Goal: Task Accomplishment & Management: Use online tool/utility

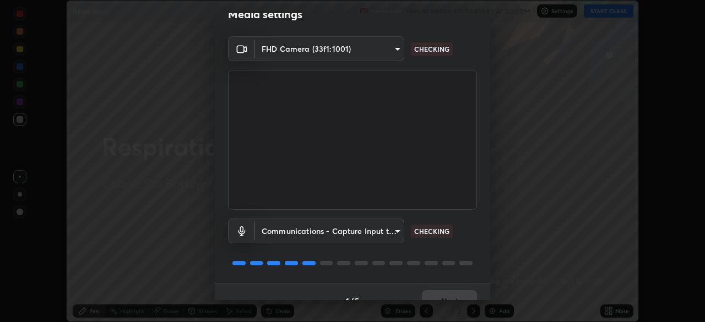
scroll to position [26, 0]
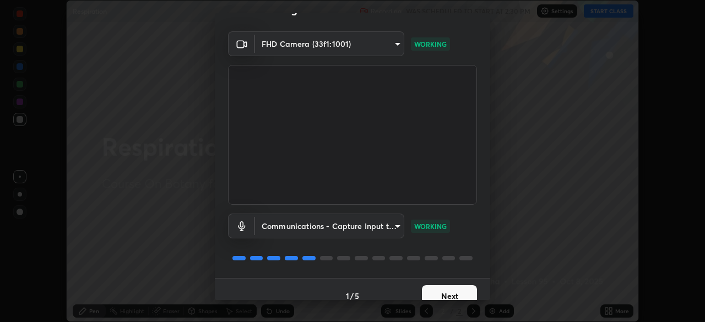
click at [449, 297] on button "Next" at bounding box center [449, 296] width 55 height 22
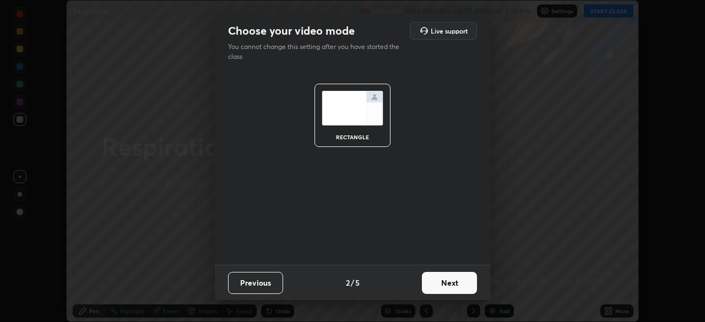
scroll to position [0, 0]
click at [459, 290] on button "Next" at bounding box center [449, 283] width 55 height 22
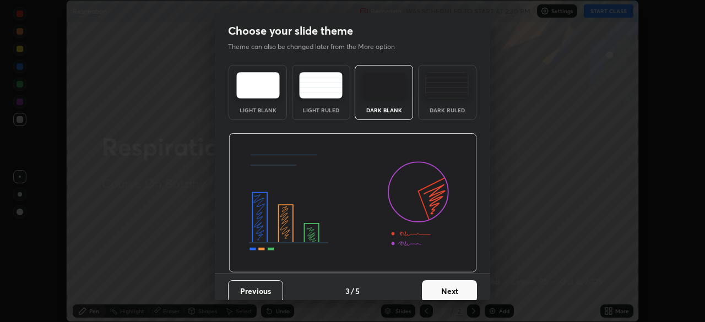
click at [462, 288] on button "Next" at bounding box center [449, 291] width 55 height 22
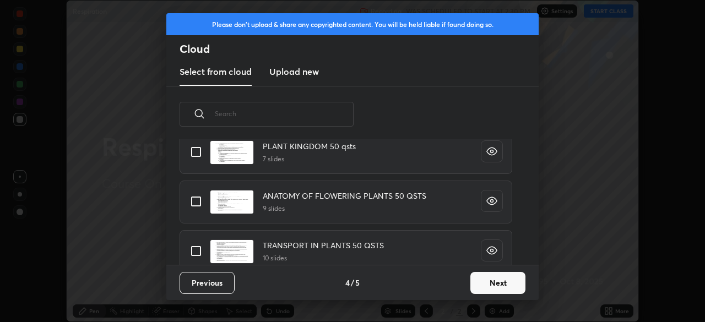
scroll to position [355, 0]
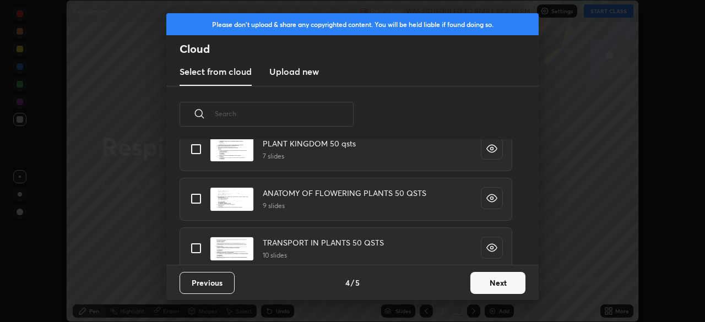
click at [491, 283] on button "Next" at bounding box center [497, 283] width 55 height 22
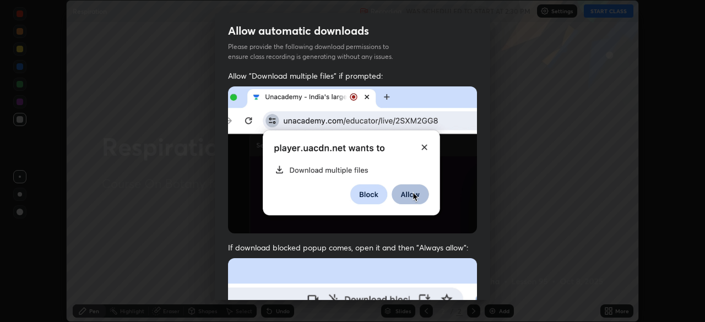
click at [501, 287] on div "Allow automatic downloads Please provide the following download permissions to …" at bounding box center [352, 161] width 705 height 322
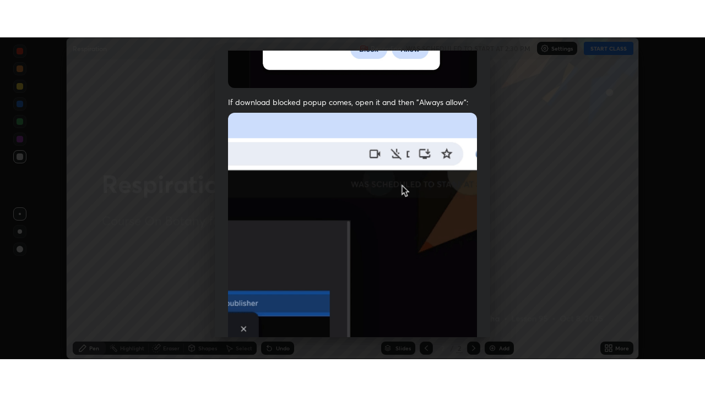
scroll to position [264, 0]
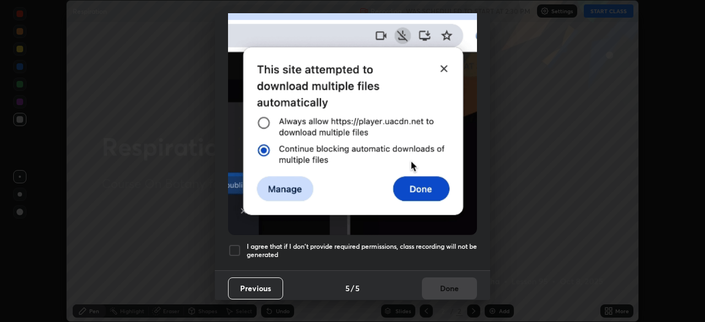
click at [234, 249] on div at bounding box center [234, 250] width 13 height 13
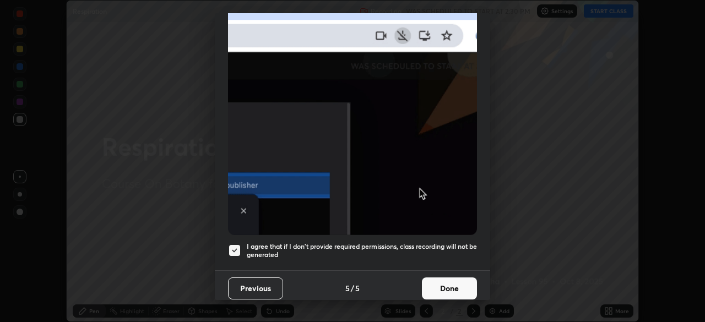
click at [441, 285] on button "Done" at bounding box center [449, 288] width 55 height 22
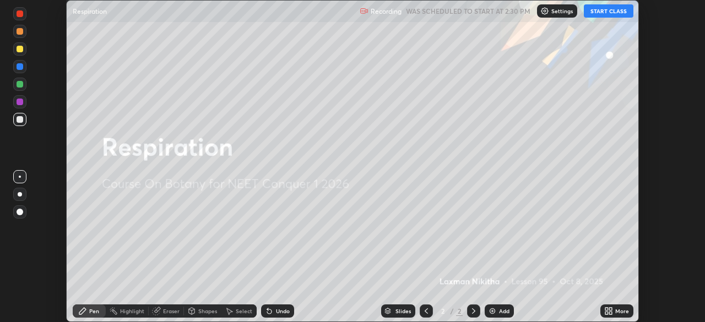
click at [595, 15] on button "START CLASS" at bounding box center [609, 10] width 50 height 13
click at [620, 310] on div "More" at bounding box center [622, 311] width 14 height 6
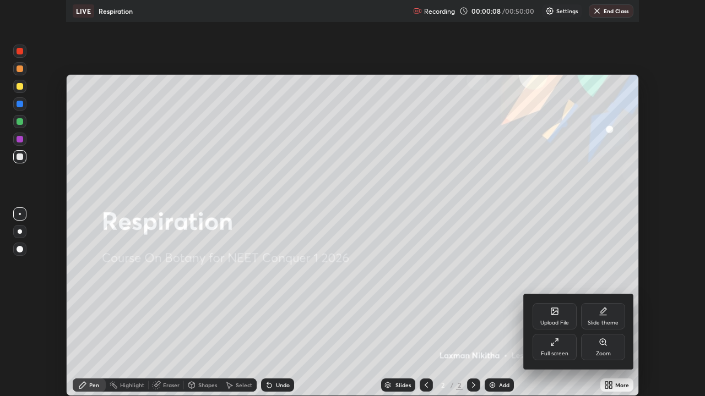
scroll to position [396, 705]
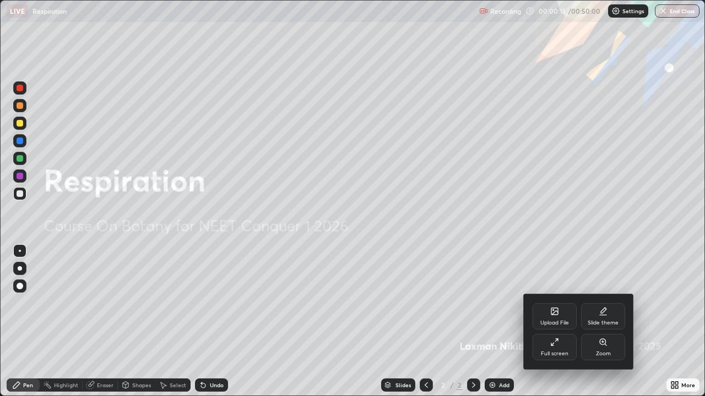
click at [268, 315] on div at bounding box center [352, 198] width 705 height 396
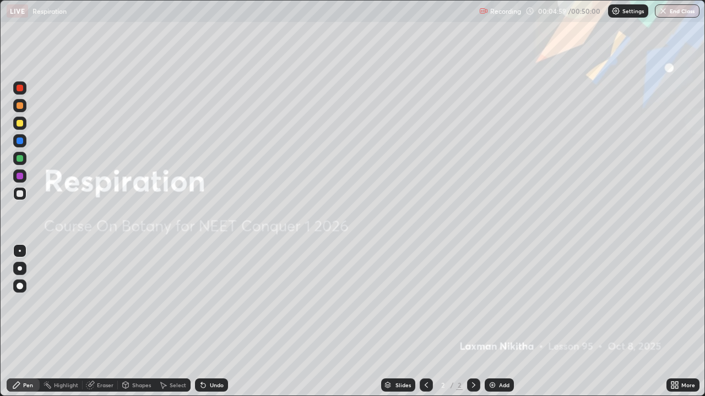
click at [488, 321] on img at bounding box center [492, 385] width 9 height 9
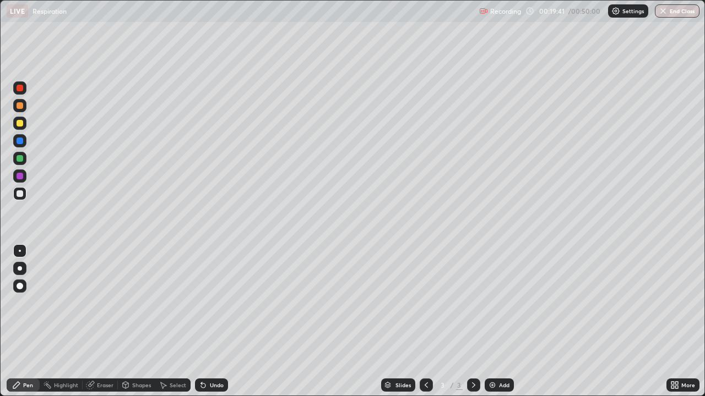
click at [19, 195] on div at bounding box center [20, 193] width 7 height 7
click at [21, 178] on div at bounding box center [20, 176] width 7 height 7
click at [23, 197] on div at bounding box center [19, 193] width 13 height 13
click at [22, 124] on div at bounding box center [20, 123] width 7 height 7
click at [216, 321] on div "Undo" at bounding box center [217, 386] width 14 height 6
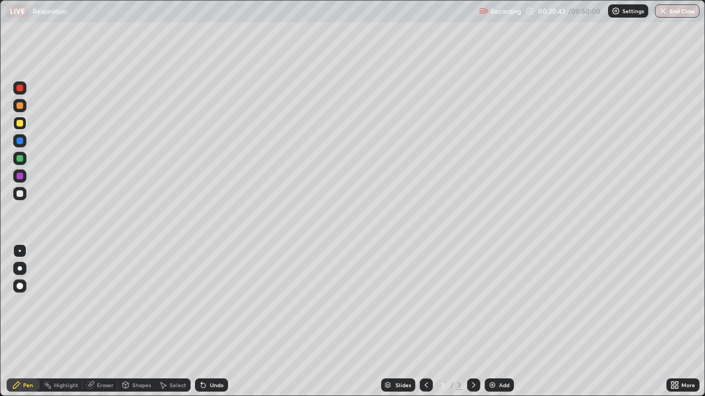
click at [216, 321] on div "Undo" at bounding box center [211, 385] width 33 height 13
click at [20, 110] on div at bounding box center [19, 105] width 13 height 13
click at [222, 321] on div "Undo" at bounding box center [217, 386] width 14 height 6
click at [221, 321] on div "Undo" at bounding box center [217, 386] width 14 height 6
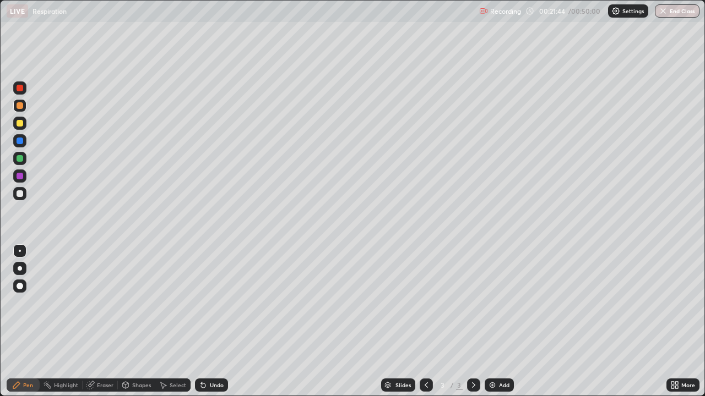
click at [221, 321] on div "Undo" at bounding box center [217, 386] width 14 height 6
click at [224, 321] on div "Undo" at bounding box center [211, 385] width 33 height 13
click at [15, 198] on div at bounding box center [19, 193] width 13 height 13
click at [20, 123] on div at bounding box center [20, 123] width 7 height 7
click at [23, 160] on div at bounding box center [19, 158] width 13 height 13
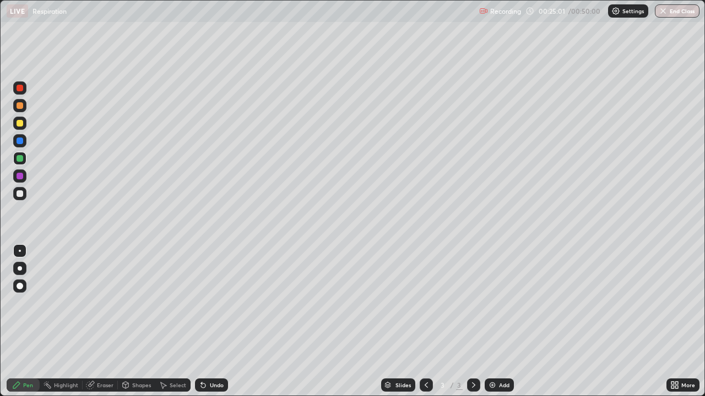
click at [20, 106] on div at bounding box center [20, 105] width 7 height 7
click at [18, 198] on div at bounding box center [19, 193] width 13 height 13
click at [24, 144] on div at bounding box center [19, 140] width 13 height 13
click at [20, 180] on div at bounding box center [19, 176] width 13 height 13
click at [501, 321] on div "Add" at bounding box center [504, 386] width 10 height 6
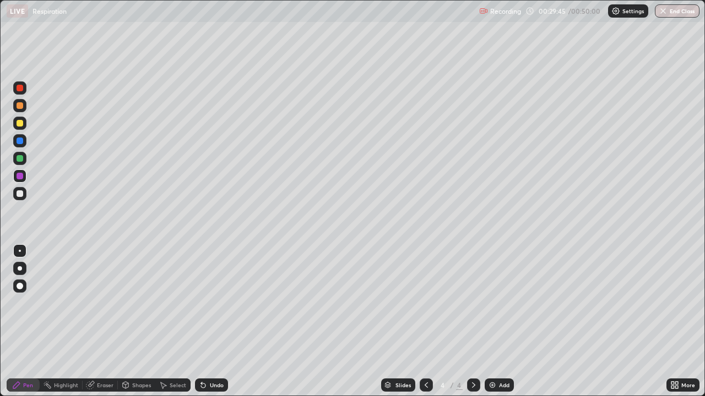
click at [22, 197] on div at bounding box center [19, 193] width 13 height 13
click at [214, 321] on div "Undo" at bounding box center [217, 386] width 14 height 6
click at [19, 181] on div at bounding box center [19, 176] width 13 height 13
click at [20, 129] on div at bounding box center [19, 123] width 13 height 13
click at [427, 321] on div at bounding box center [425, 385] width 13 height 13
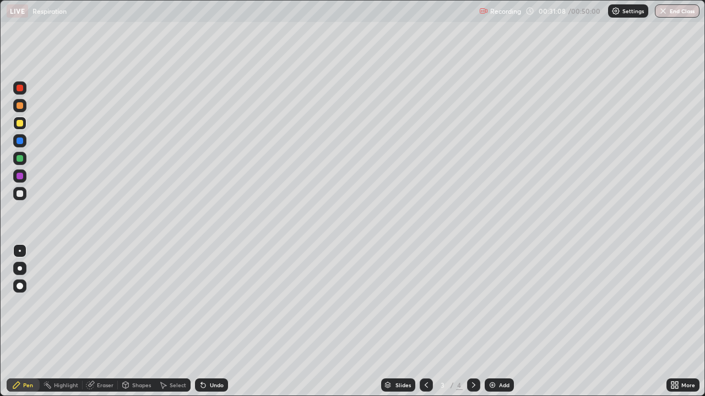
click at [472, 321] on icon at bounding box center [473, 386] width 3 height 6
click at [20, 194] on div at bounding box center [20, 193] width 7 height 7
click at [20, 159] on div at bounding box center [20, 158] width 7 height 7
click at [225, 321] on div "Undo" at bounding box center [211, 385] width 33 height 13
click at [223, 321] on div "Undo" at bounding box center [211, 385] width 33 height 13
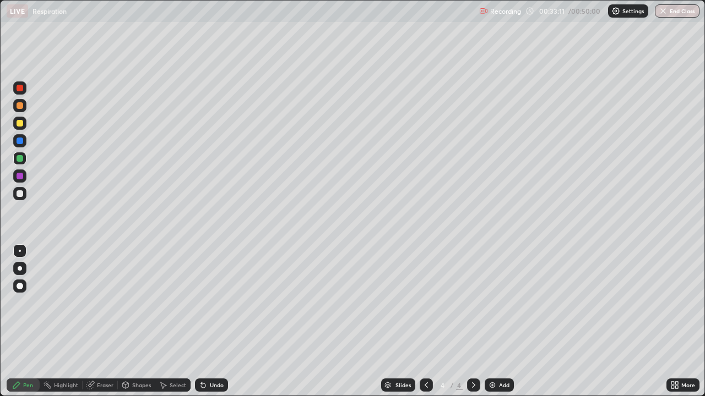
click at [23, 179] on div at bounding box center [19, 176] width 13 height 13
click at [217, 321] on div "Undo" at bounding box center [217, 386] width 14 height 6
click at [20, 124] on div at bounding box center [20, 123] width 7 height 7
click at [19, 145] on div at bounding box center [19, 140] width 13 height 13
click at [504, 321] on div "Add" at bounding box center [504, 386] width 10 height 6
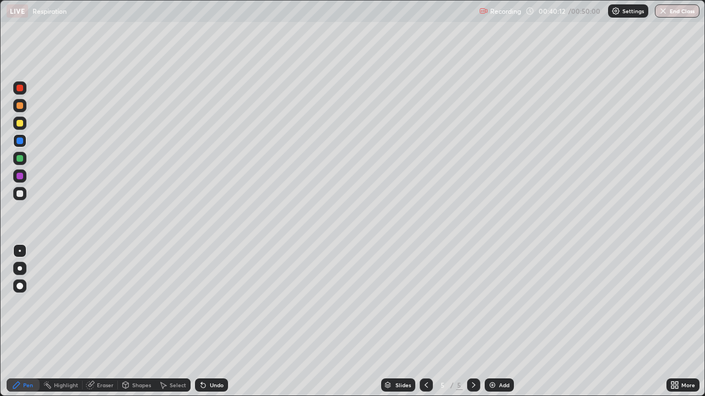
click at [20, 195] on div at bounding box center [20, 193] width 7 height 7
click at [21, 178] on div at bounding box center [20, 176] width 7 height 7
click at [22, 126] on div at bounding box center [19, 123] width 13 height 13
click at [220, 321] on div "Undo" at bounding box center [211, 385] width 33 height 13
click at [20, 177] on div at bounding box center [20, 176] width 7 height 7
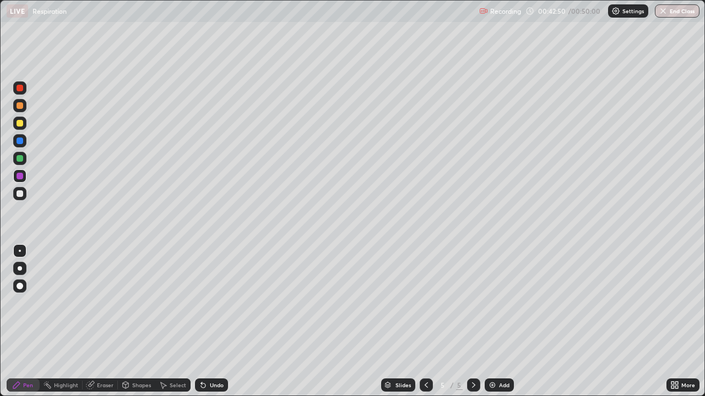
click at [112, 321] on div "Eraser" at bounding box center [105, 386] width 17 height 6
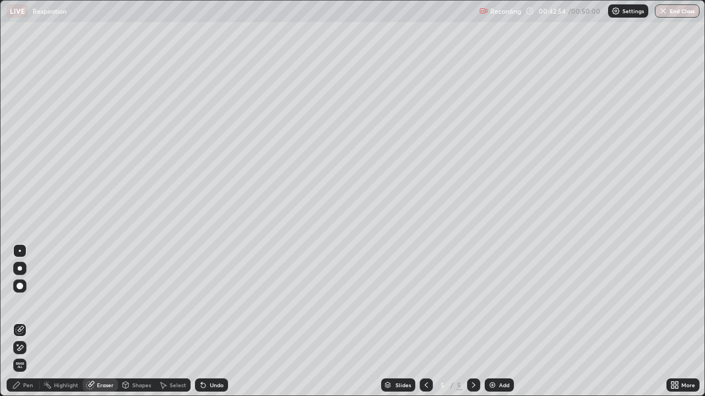
click at [33, 321] on div "Pen" at bounding box center [23, 385] width 33 height 13
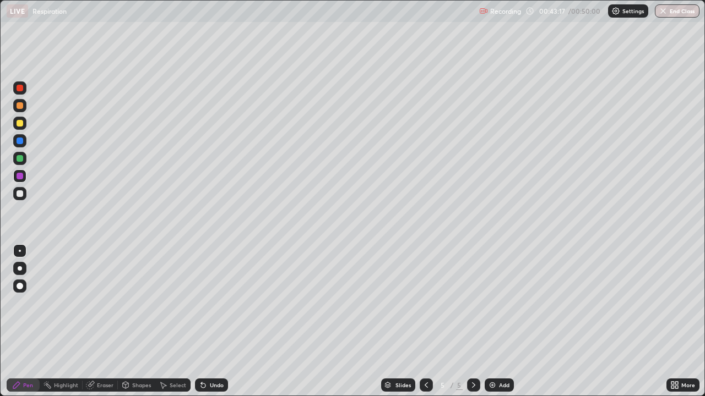
click at [20, 141] on div at bounding box center [20, 141] width 7 height 7
click at [21, 110] on div at bounding box center [19, 105] width 13 height 13
click at [24, 198] on div at bounding box center [19, 193] width 13 height 13
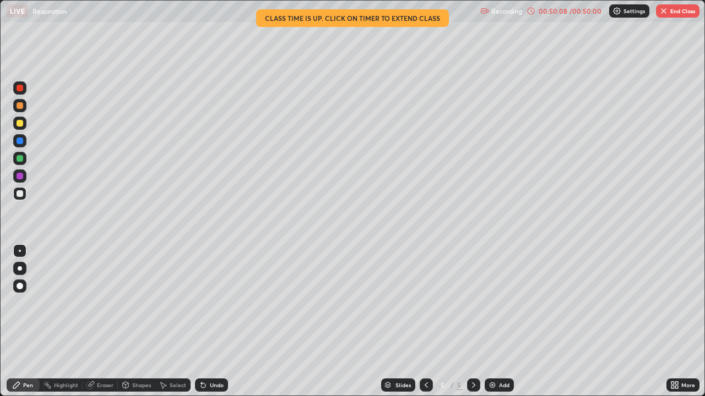
click at [671, 9] on button "End Class" at bounding box center [677, 10] width 43 height 13
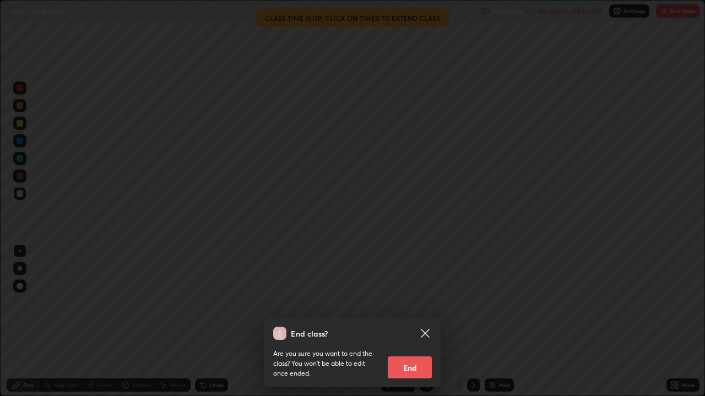
click at [428, 321] on button "End" at bounding box center [410, 368] width 44 height 22
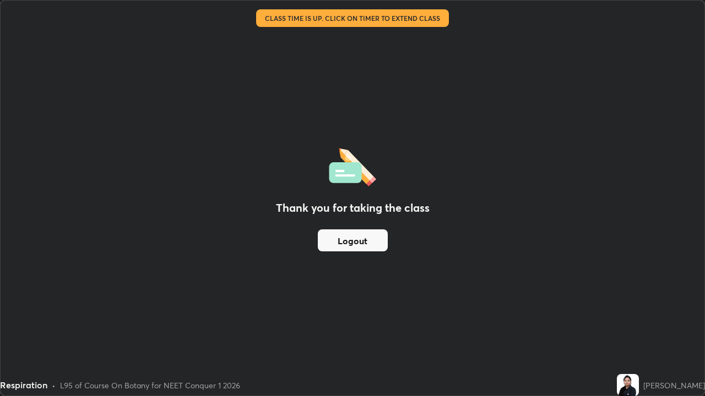
click at [338, 244] on button "Logout" at bounding box center [353, 241] width 70 height 22
click at [334, 240] on button "Logout" at bounding box center [353, 241] width 70 height 22
